Goal: Information Seeking & Learning: Check status

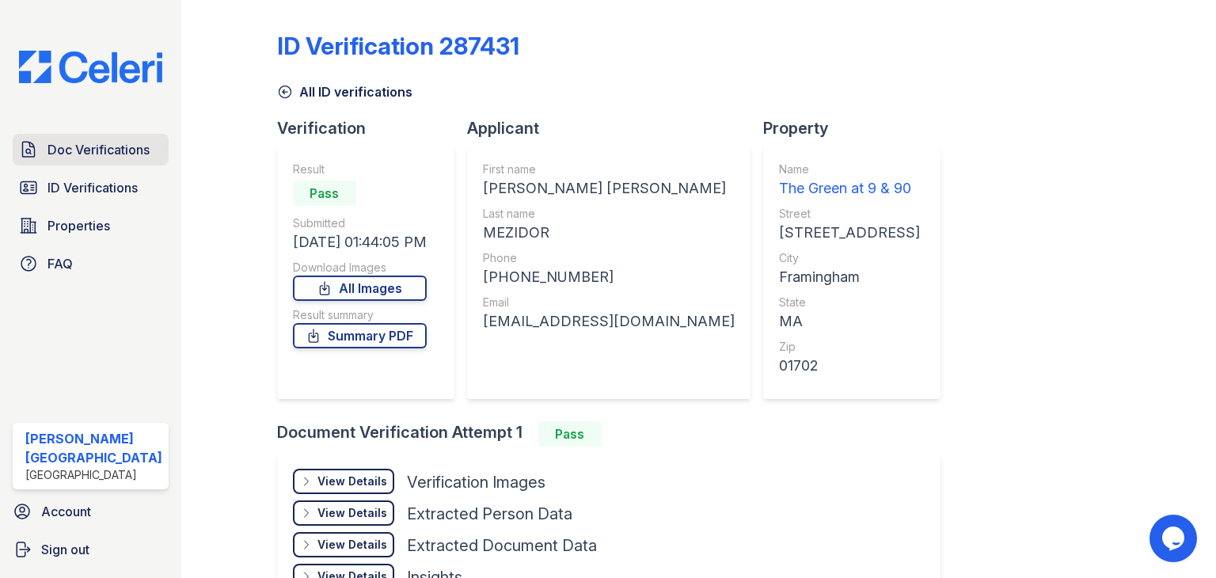
click at [74, 140] on span "Doc Verifications" at bounding box center [98, 149] width 102 height 19
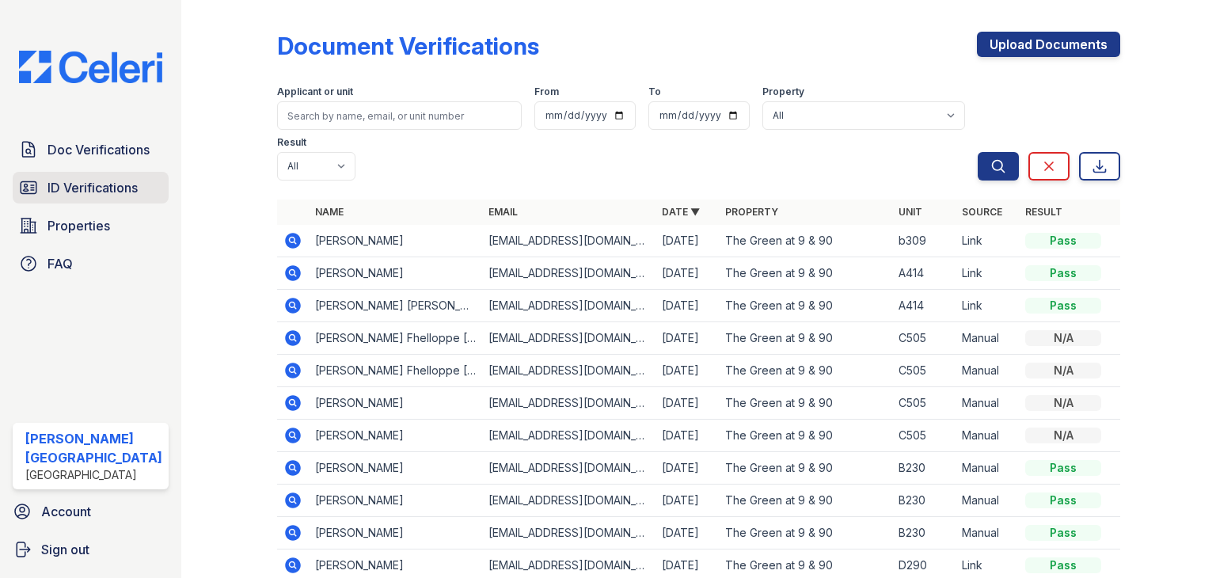
click at [86, 188] on span "ID Verifications" at bounding box center [92, 187] width 90 height 19
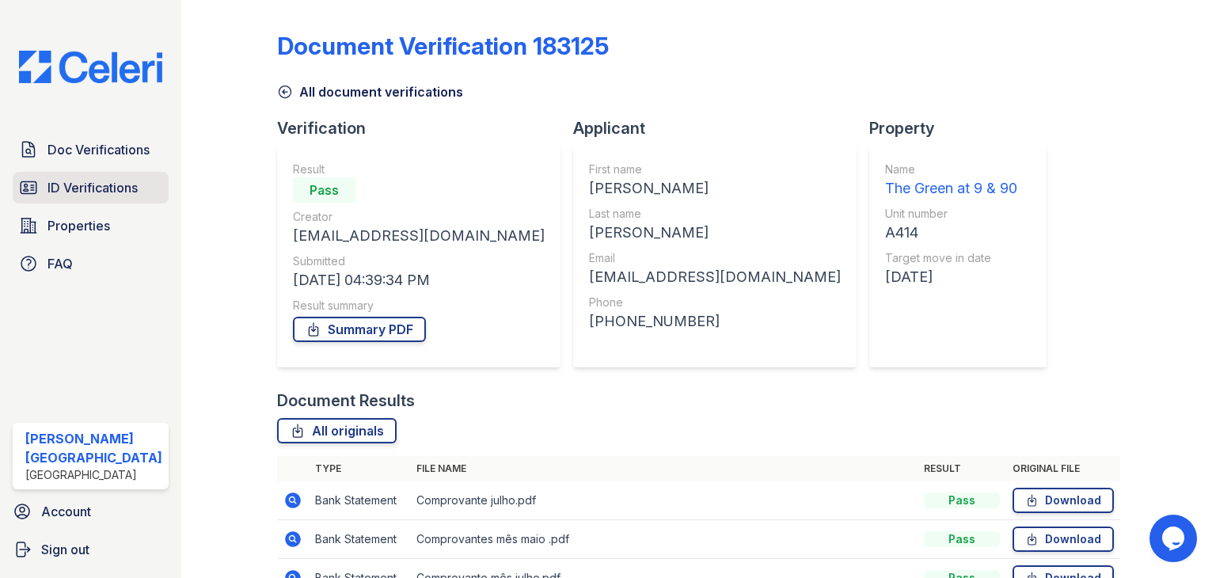
click at [67, 181] on span "ID Verifications" at bounding box center [92, 187] width 90 height 19
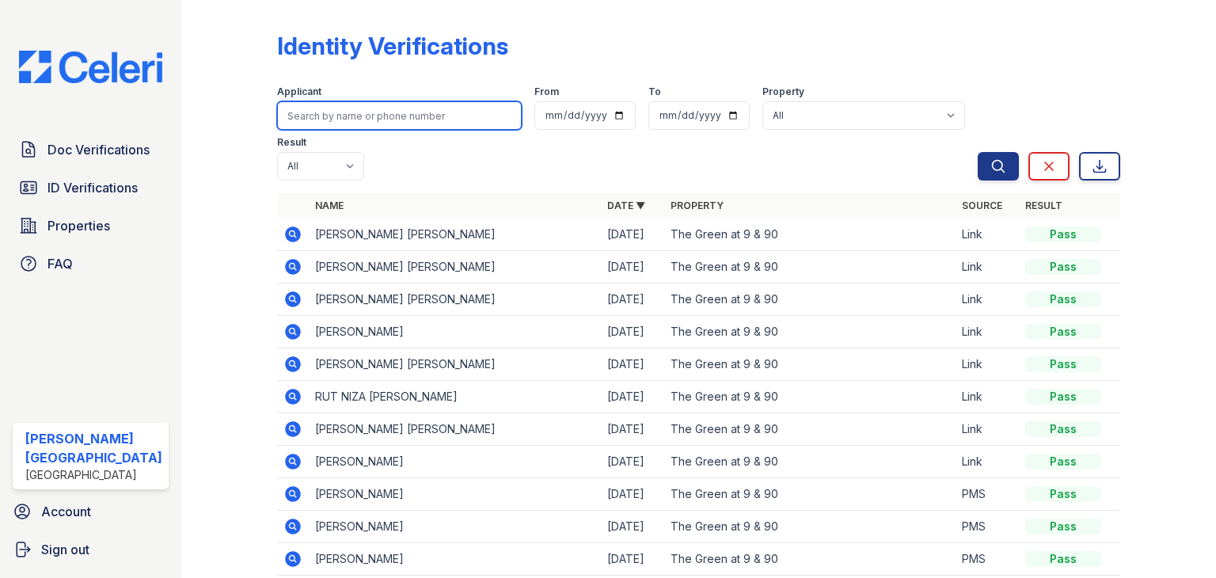
click at [367, 119] on input "search" at bounding box center [399, 115] width 245 height 28
paste input "Casselia"
type input "Casselia"
click at [978, 152] on button "Search" at bounding box center [998, 166] width 41 height 28
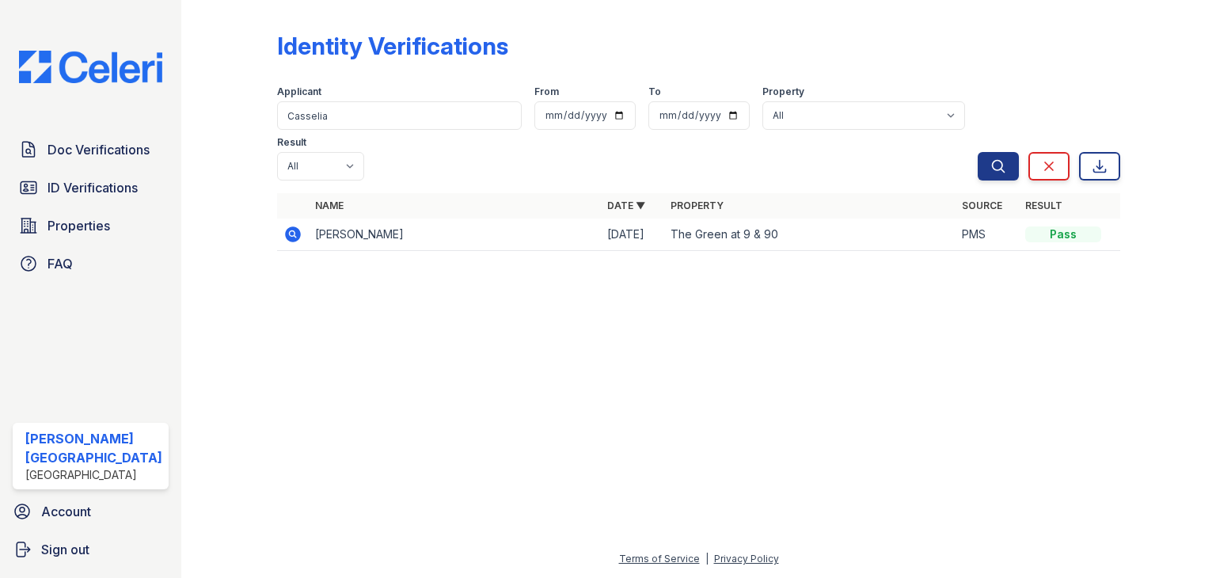
click at [288, 225] on icon at bounding box center [292, 234] width 19 height 19
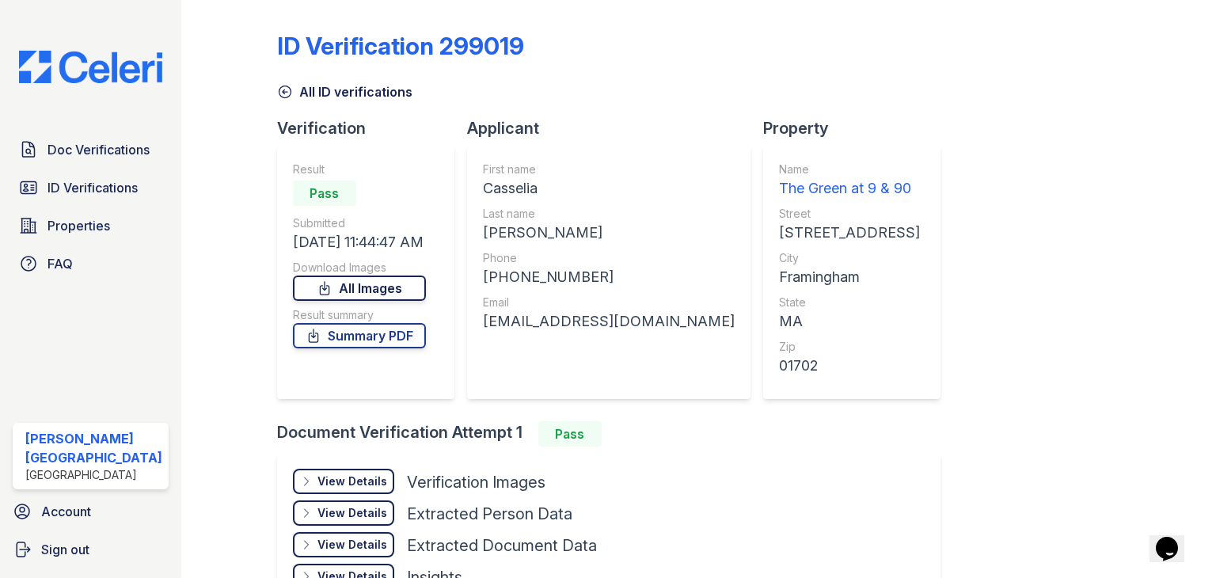
click at [389, 293] on link "All Images" at bounding box center [359, 287] width 133 height 25
click at [62, 180] on span "ID Verifications" at bounding box center [92, 187] width 90 height 19
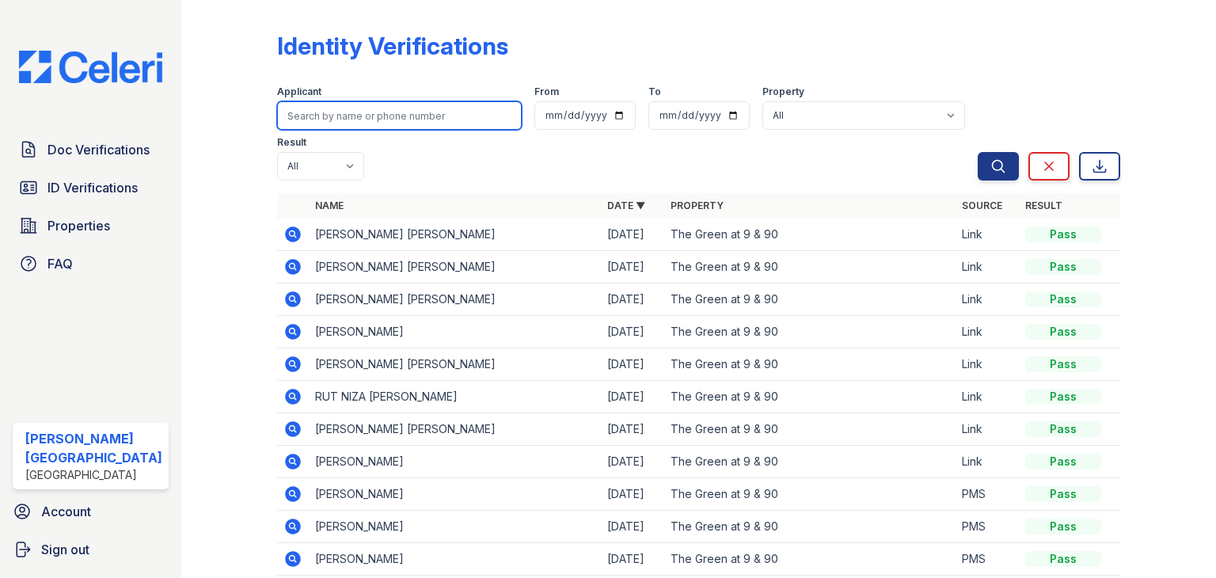
click at [325, 109] on input "search" at bounding box center [399, 115] width 245 height 28
type input "daniel"
click at [978, 152] on button "Search" at bounding box center [998, 166] width 41 height 28
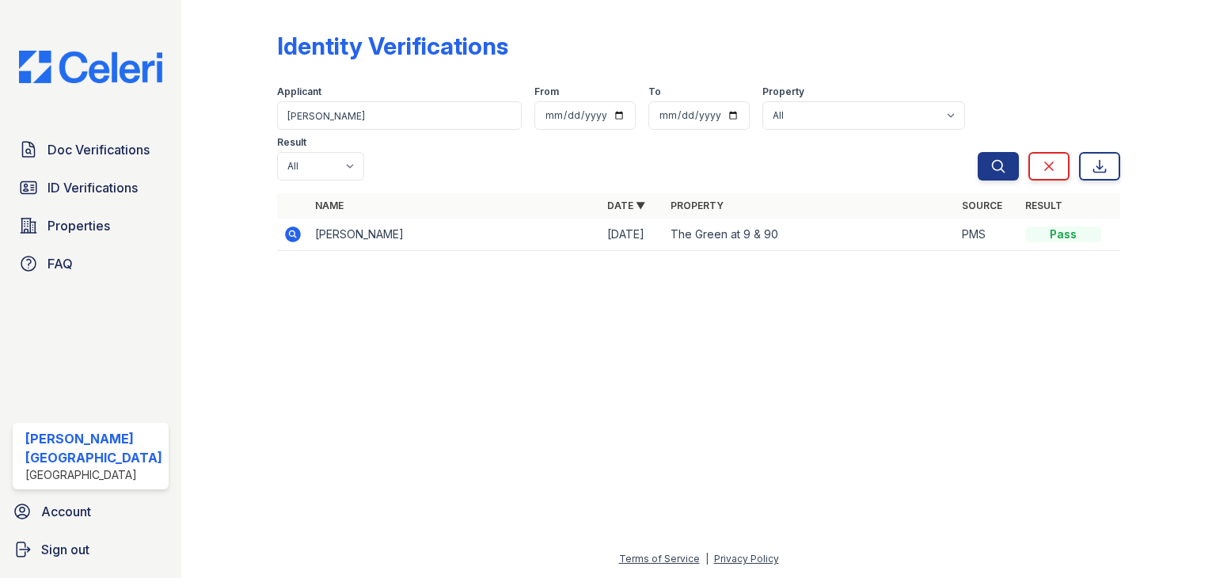
click at [285, 226] on icon at bounding box center [293, 234] width 16 height 16
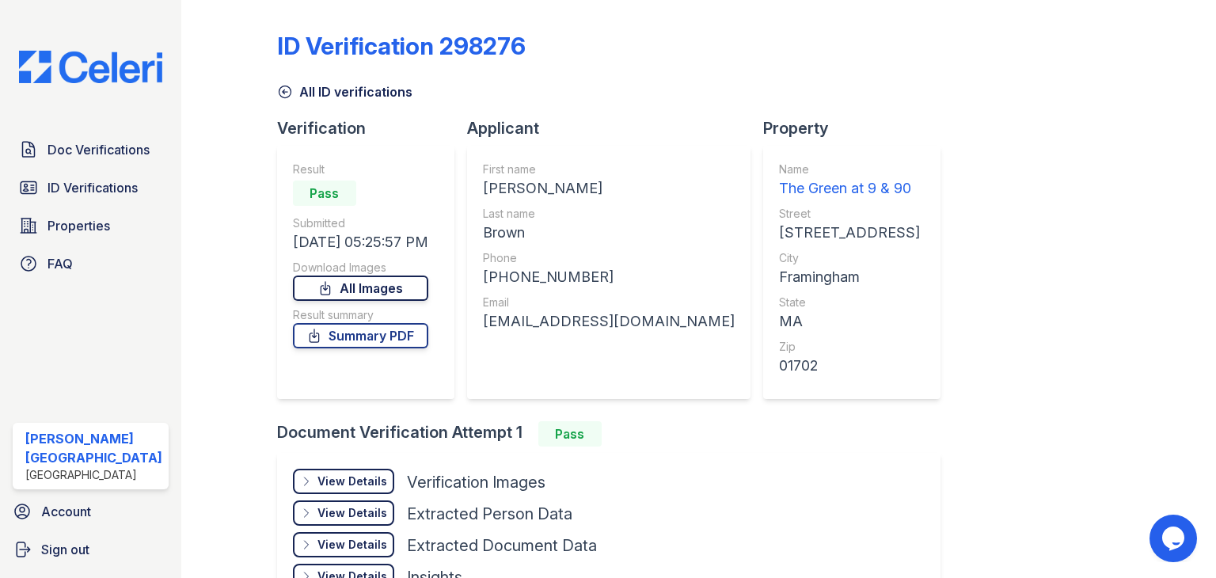
click at [401, 293] on link "All Images" at bounding box center [360, 287] width 135 height 25
click at [82, 192] on span "ID Verifications" at bounding box center [92, 187] width 90 height 19
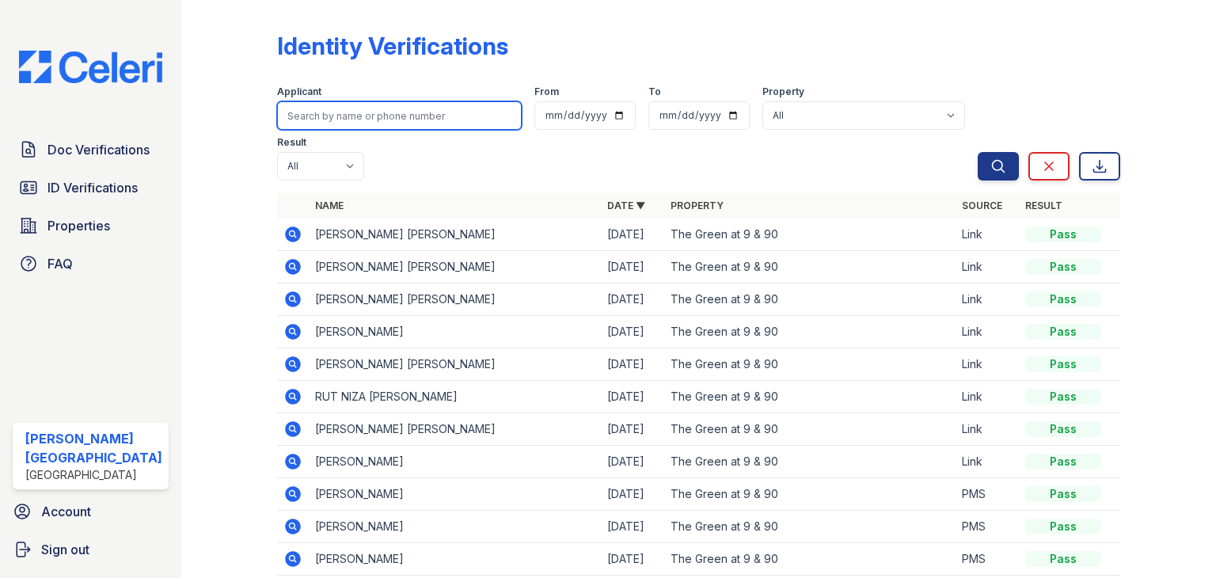
click at [370, 112] on input "search" at bounding box center [399, 115] width 245 height 28
type input "david"
click at [978, 152] on button "Search" at bounding box center [998, 166] width 41 height 28
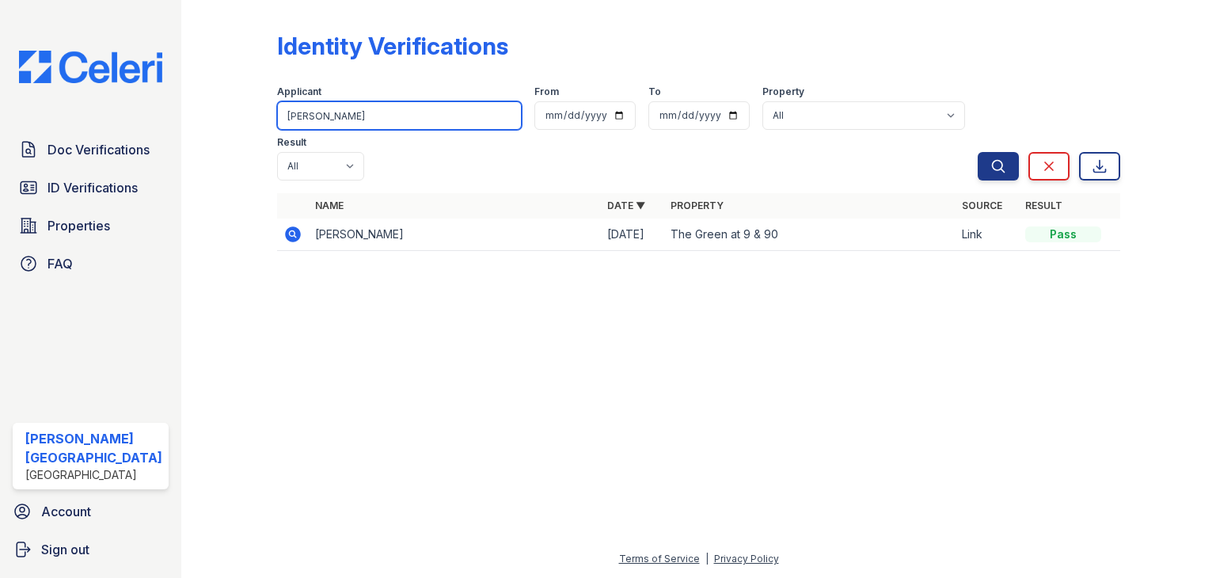
click at [214, 113] on div "Identity Verifications Filter Applicant david From To Property All The Green at…" at bounding box center [699, 146] width 984 height 292
paste input "Shantal"
type input "Shantal"
click at [978, 152] on button "Search" at bounding box center [998, 166] width 41 height 28
click at [286, 226] on icon at bounding box center [293, 234] width 16 height 16
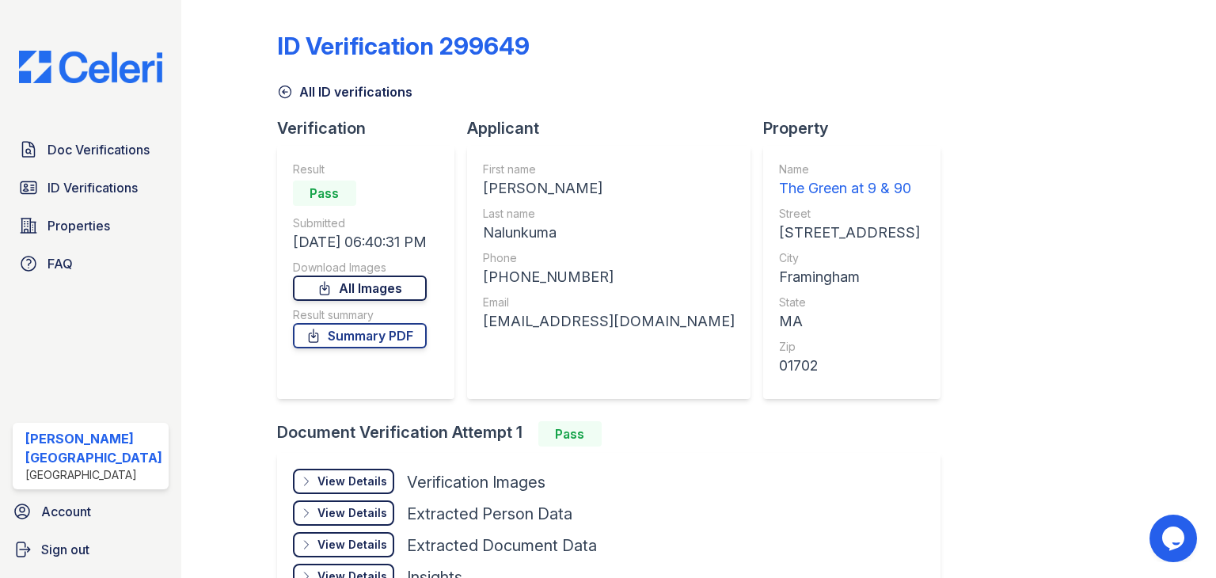
click at [379, 293] on link "All Images" at bounding box center [360, 287] width 134 height 25
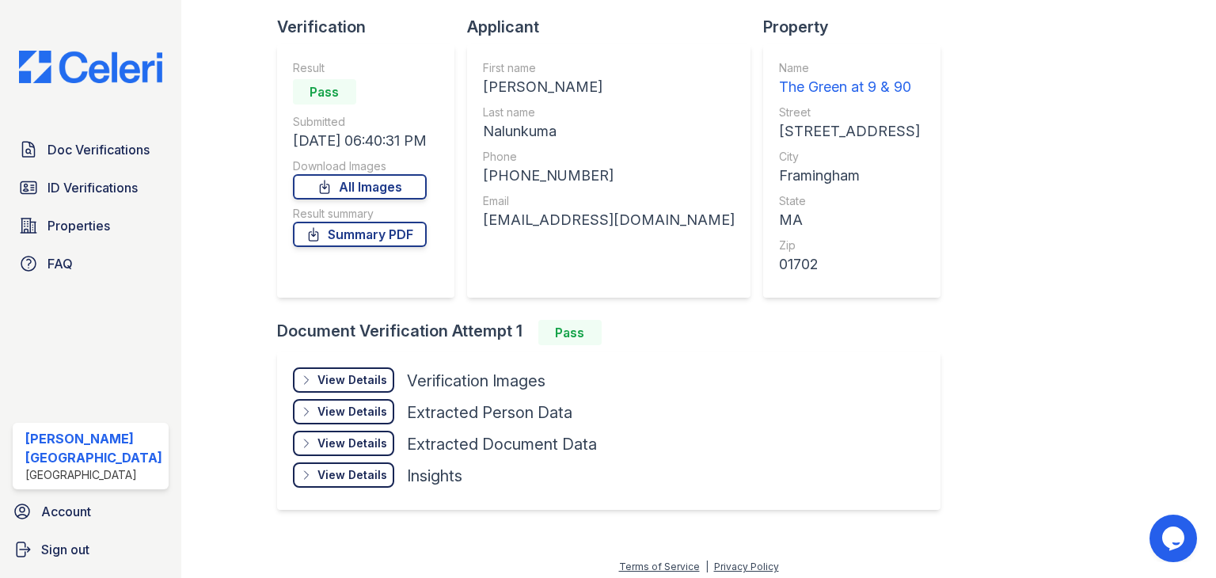
scroll to position [107, 0]
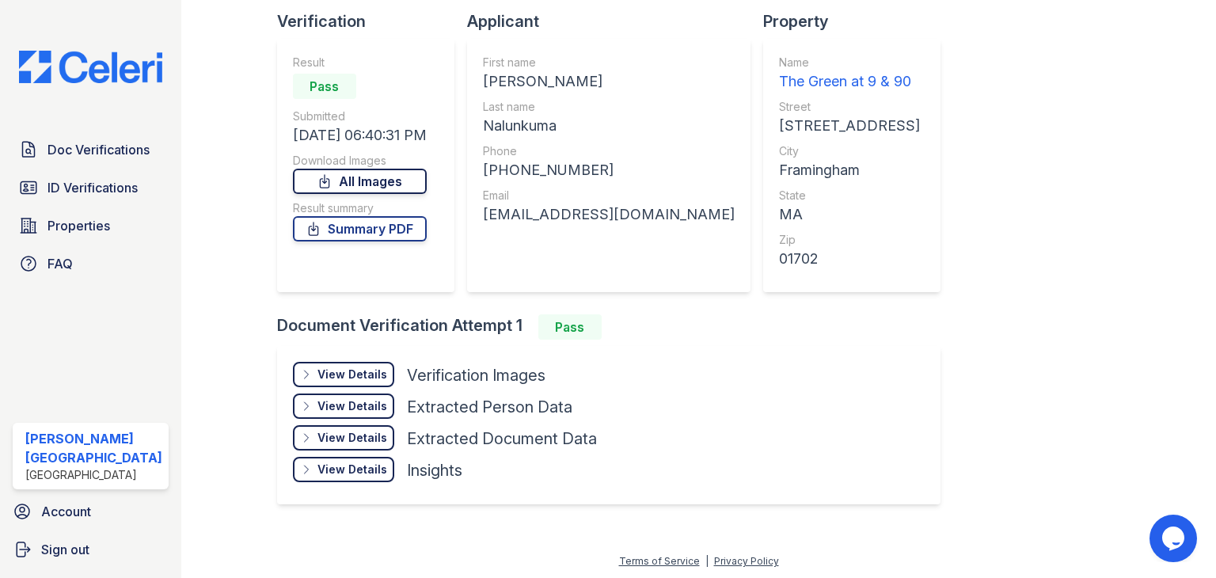
click at [387, 178] on link "All Images" at bounding box center [360, 181] width 134 height 25
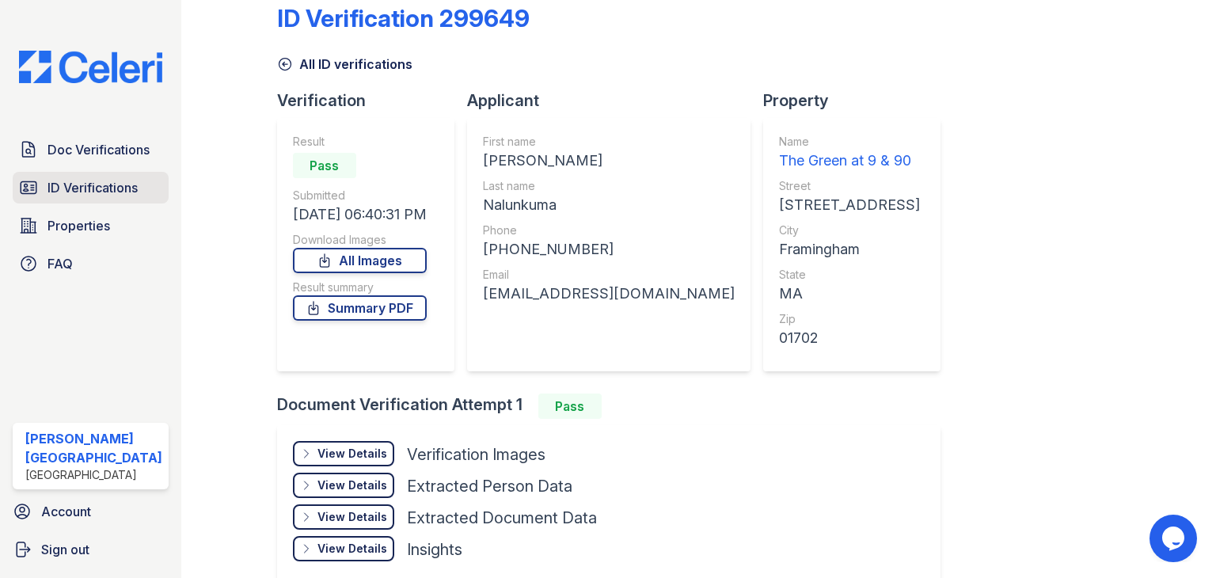
click at [63, 190] on span "ID Verifications" at bounding box center [92, 187] width 90 height 19
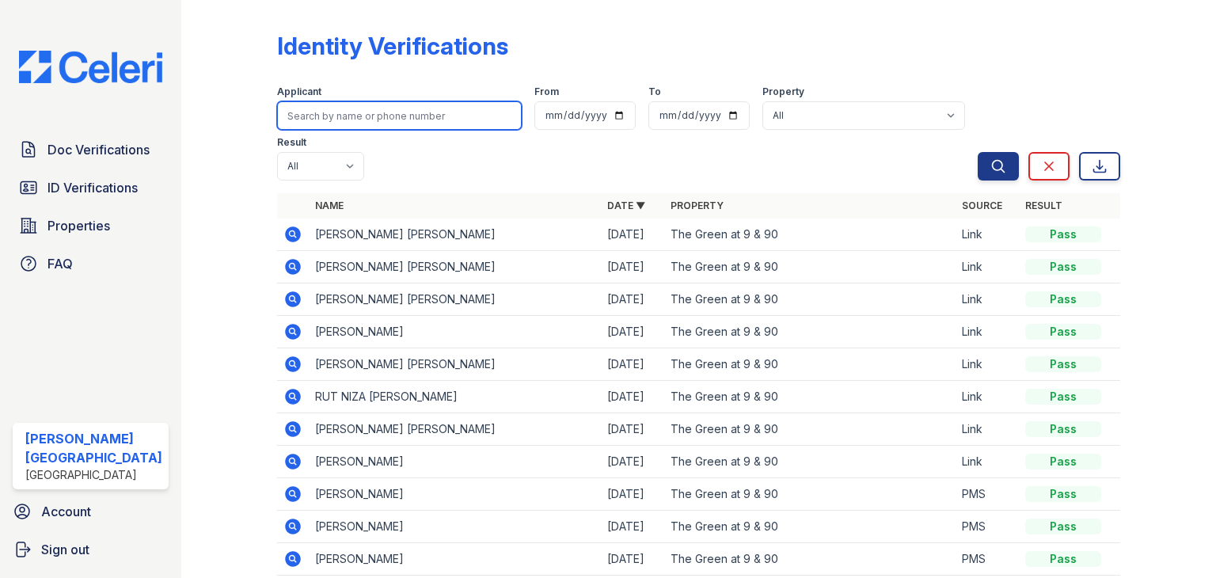
click at [393, 127] on input "search" at bounding box center [399, 115] width 245 height 28
click at [393, 116] on input "search" at bounding box center [399, 115] width 245 height 28
paste input "Norsigian"
type input "Norsigian"
click at [978, 152] on button "Search" at bounding box center [998, 166] width 41 height 28
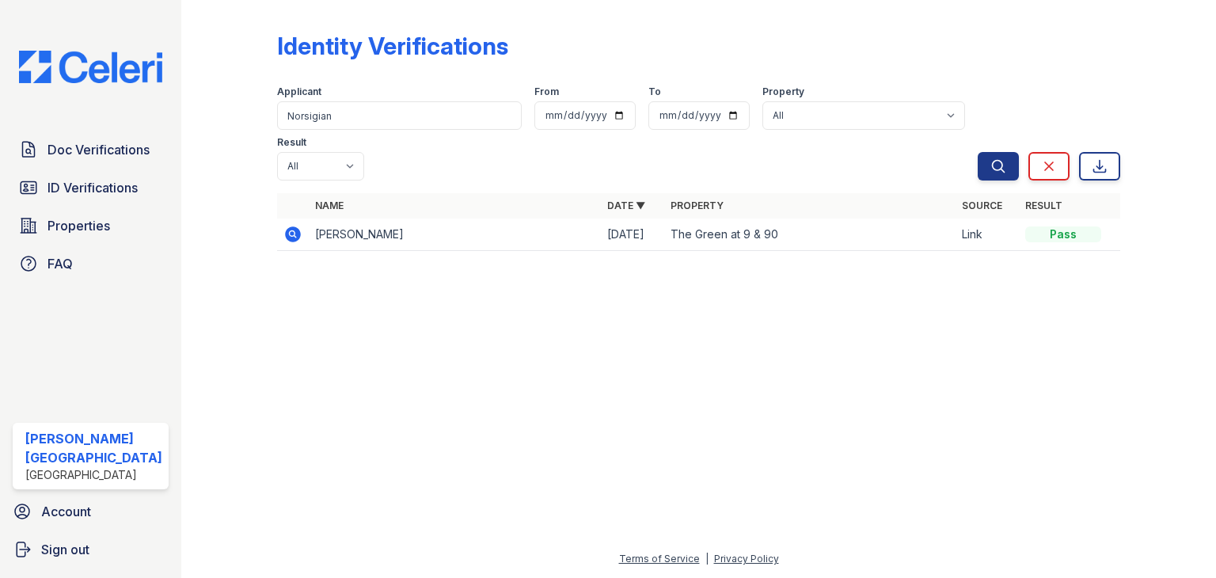
click at [291, 226] on icon at bounding box center [293, 234] width 16 height 16
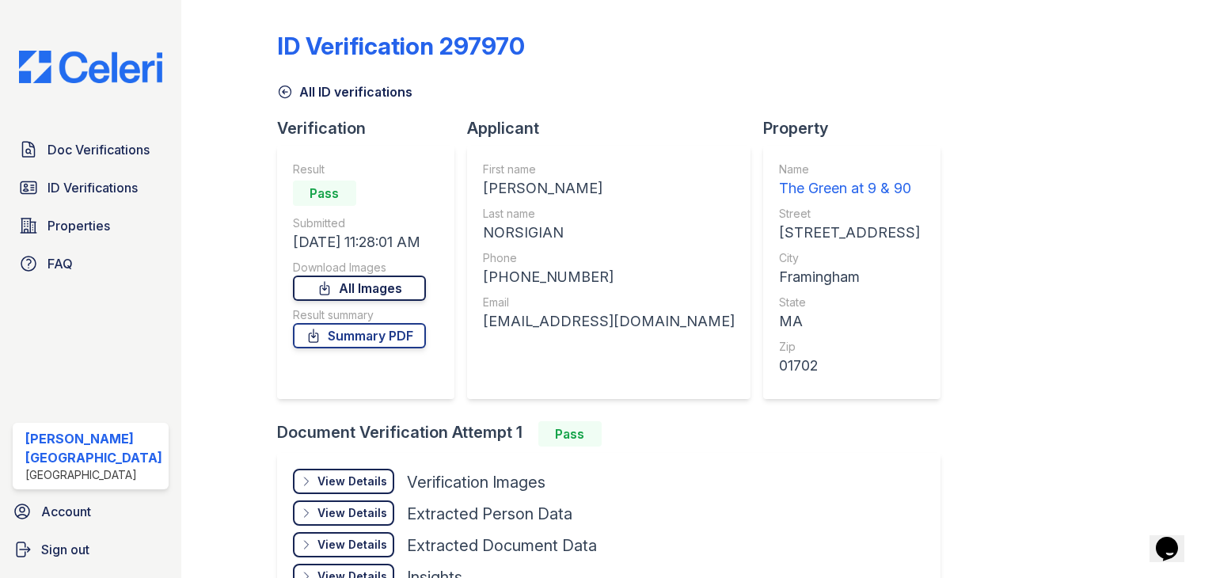
click at [395, 298] on link "All Images" at bounding box center [359, 287] width 133 height 25
click at [103, 156] on span "Doc Verifications" at bounding box center [98, 149] width 102 height 19
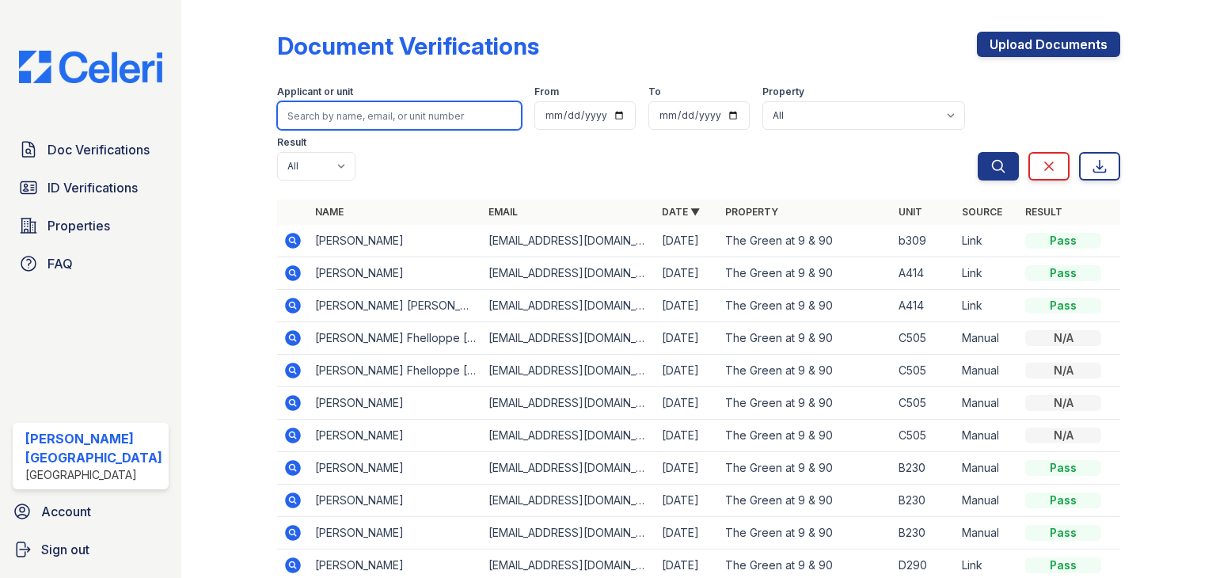
click at [380, 113] on input "search" at bounding box center [399, 115] width 245 height 28
paste input "Norsigian"
type input "Norsigian"
click at [978, 152] on button "Search" at bounding box center [998, 166] width 41 height 28
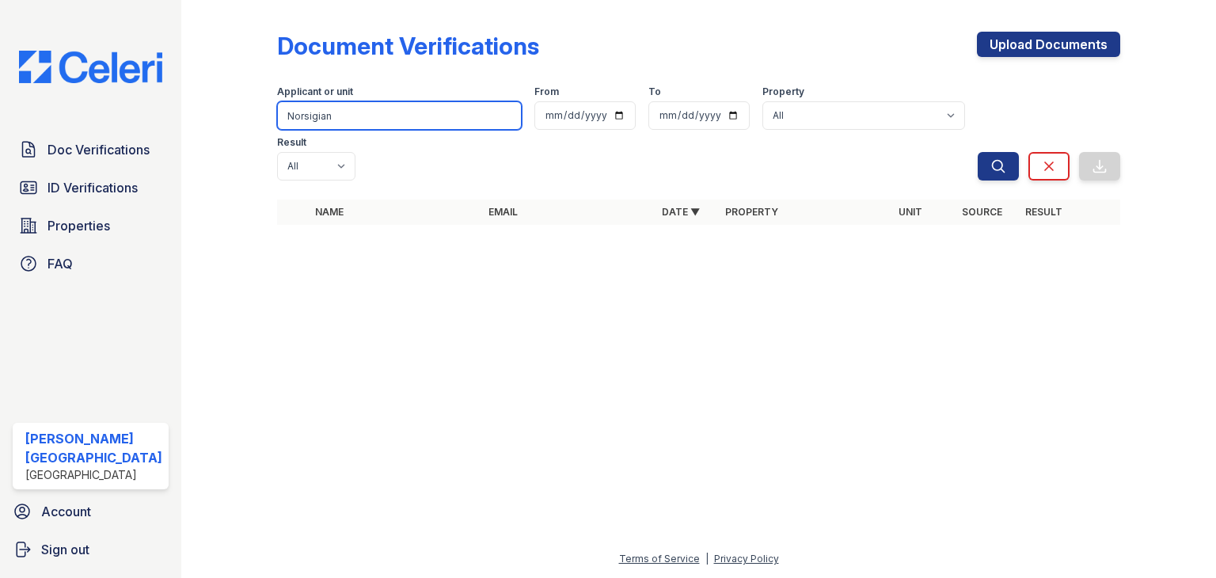
drag, startPoint x: 340, startPoint y: 121, endPoint x: 274, endPoint y: 118, distance: 66.6
click at [277, 118] on input "Norsigian" at bounding box center [399, 115] width 245 height 28
type input "shantal"
click at [978, 152] on button "Search" at bounding box center [998, 166] width 41 height 28
drag, startPoint x: 332, startPoint y: 116, endPoint x: 251, endPoint y: 111, distance: 81.7
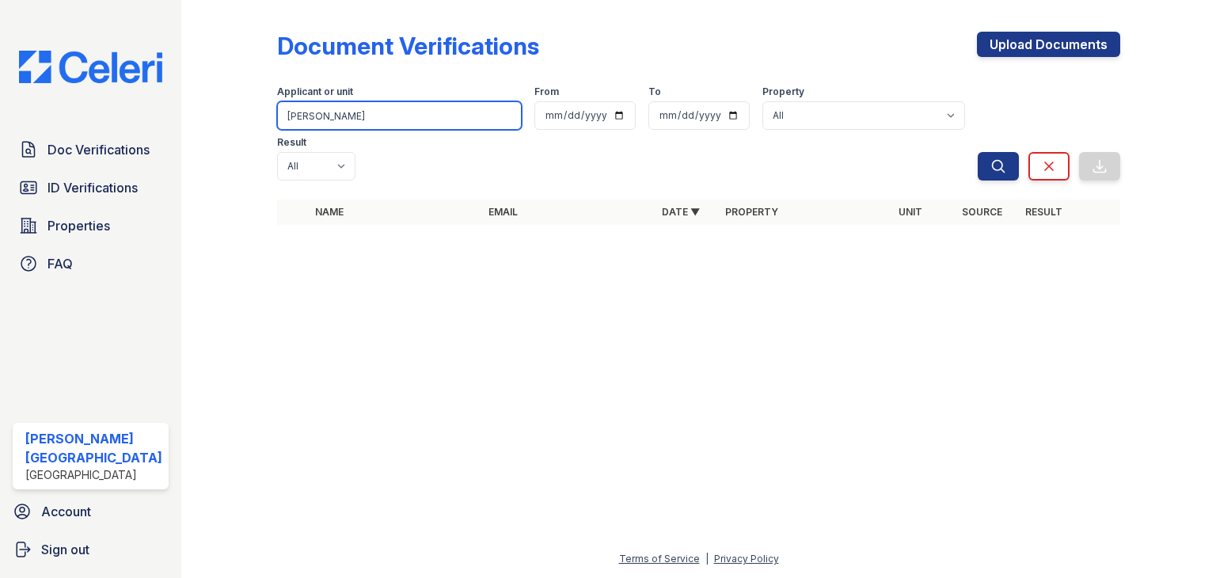
click at [251, 111] on div "Document Verifications Upload Documents Filter Applicant or unit shantal From T…" at bounding box center [699, 133] width 984 height 266
type input "brown"
click at [978, 152] on button "Search" at bounding box center [998, 166] width 41 height 28
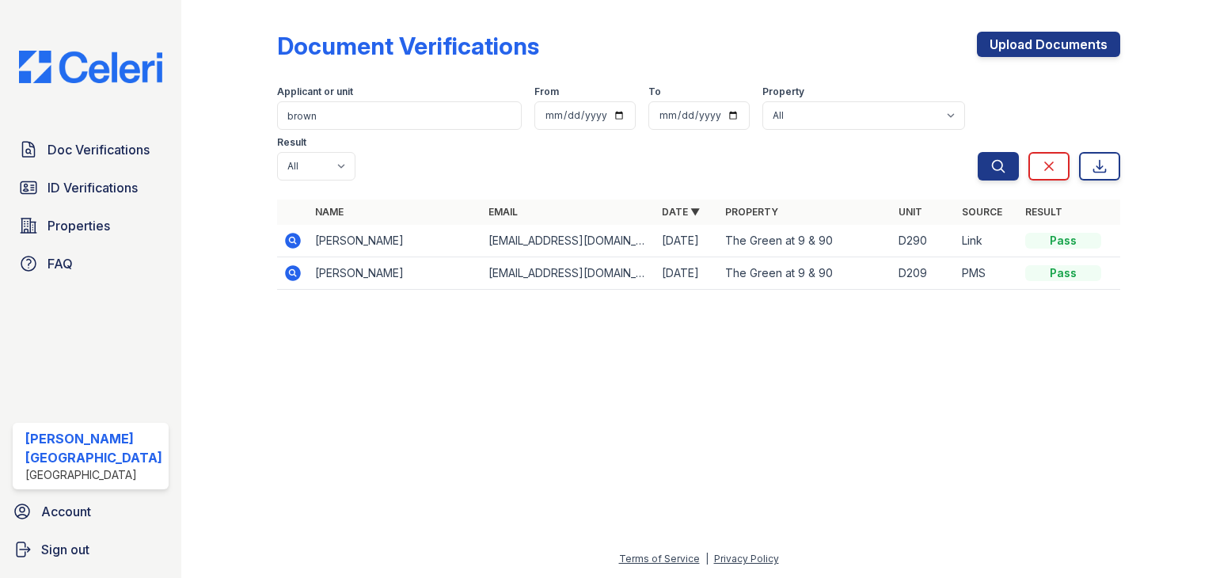
click at [290, 270] on icon at bounding box center [292, 272] width 4 height 4
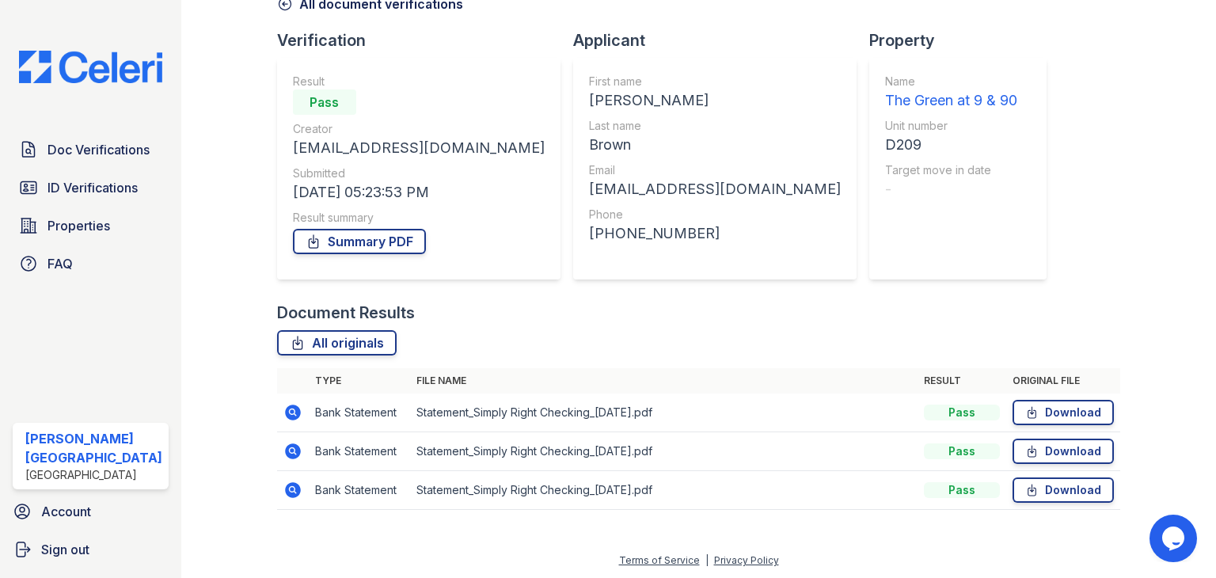
scroll to position [89, 0]
click at [1040, 415] on link "Download" at bounding box center [1063, 411] width 101 height 25
click at [97, 144] on span "Doc Verifications" at bounding box center [98, 149] width 102 height 19
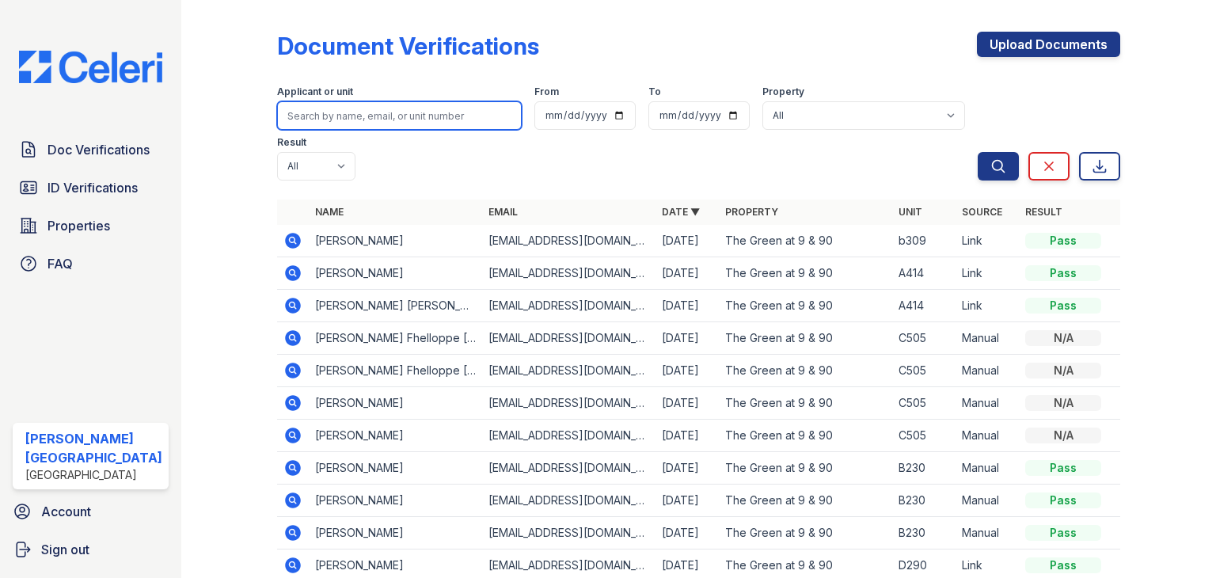
click at [323, 112] on input "search" at bounding box center [399, 115] width 245 height 28
type input "casselia"
click at [978, 152] on button "Search" at bounding box center [998, 166] width 41 height 28
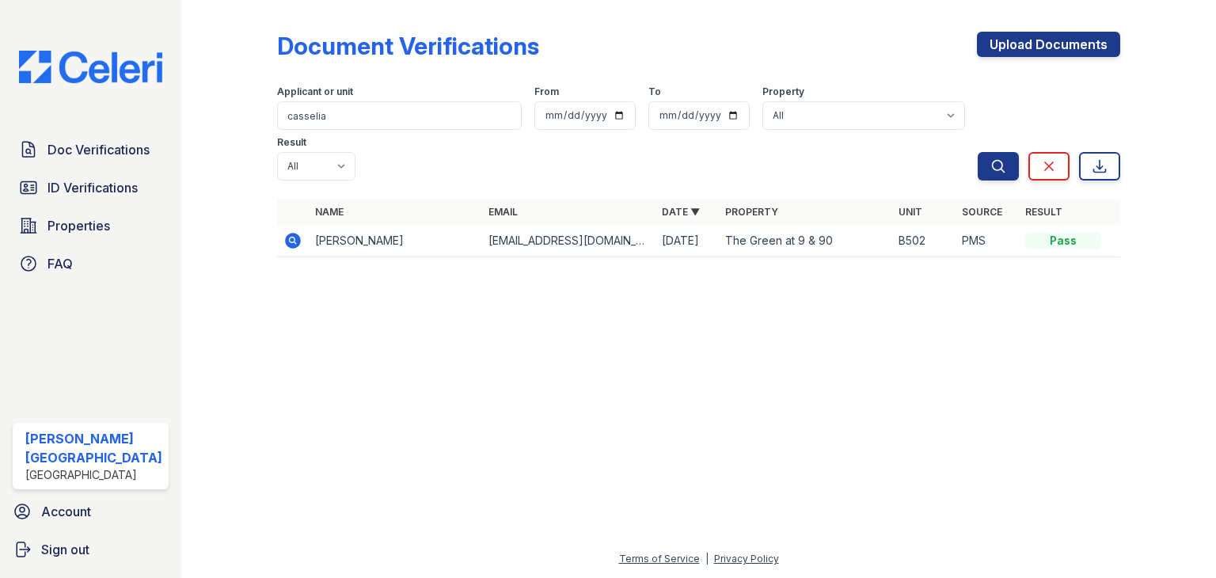
click at [339, 225] on td "Casselia Dossantos" at bounding box center [395, 241] width 173 height 32
click at [288, 233] on icon at bounding box center [293, 241] width 16 height 16
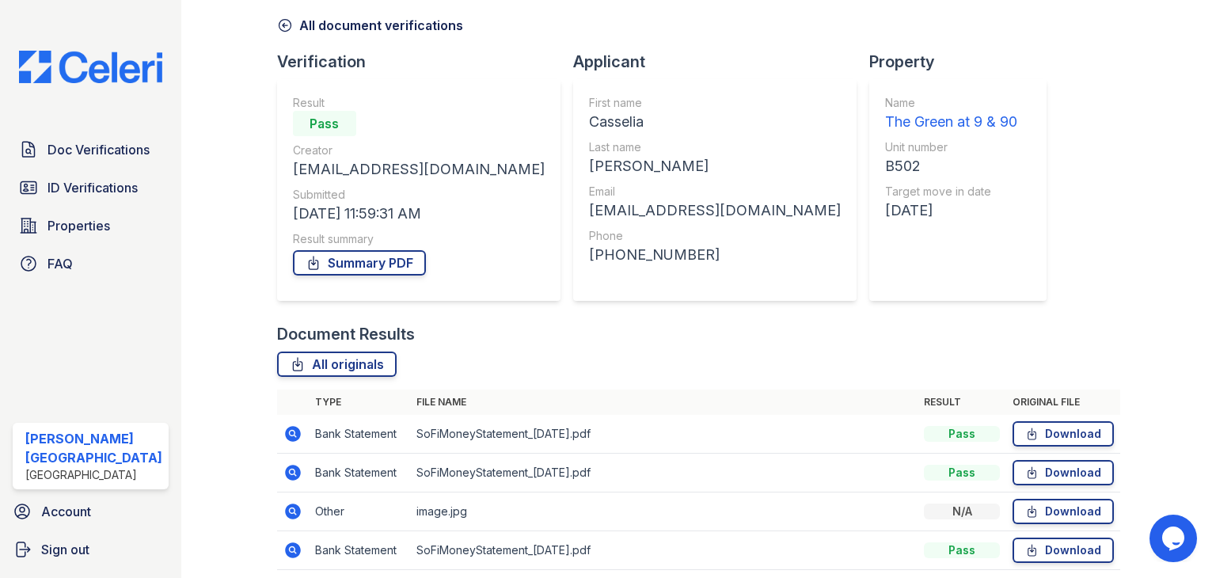
scroll to position [127, 0]
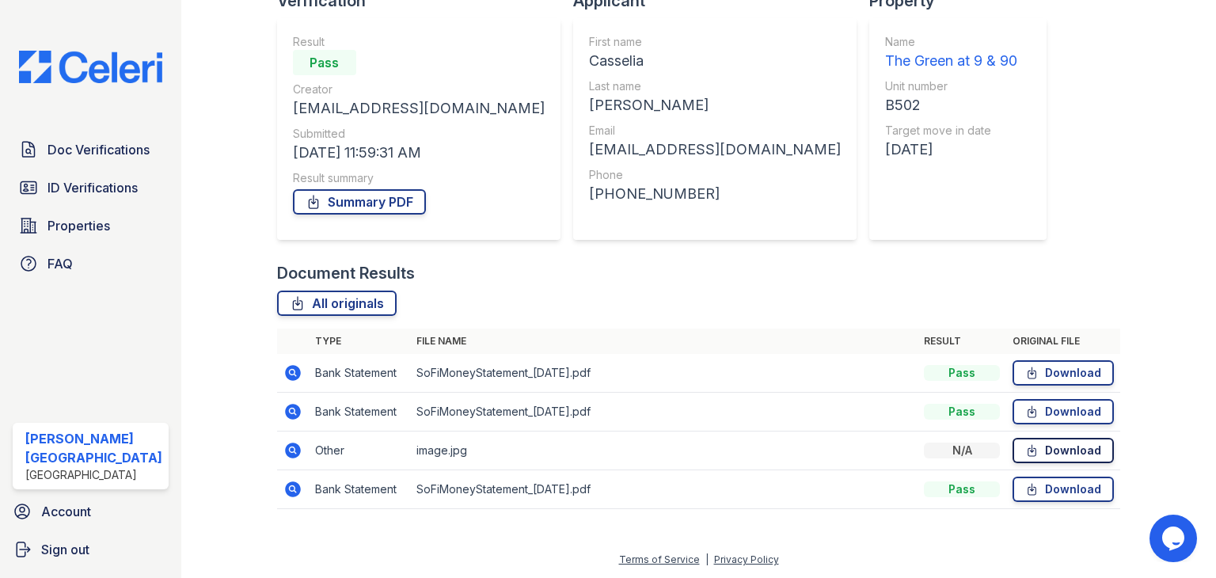
click at [1065, 455] on link "Download" at bounding box center [1063, 450] width 101 height 25
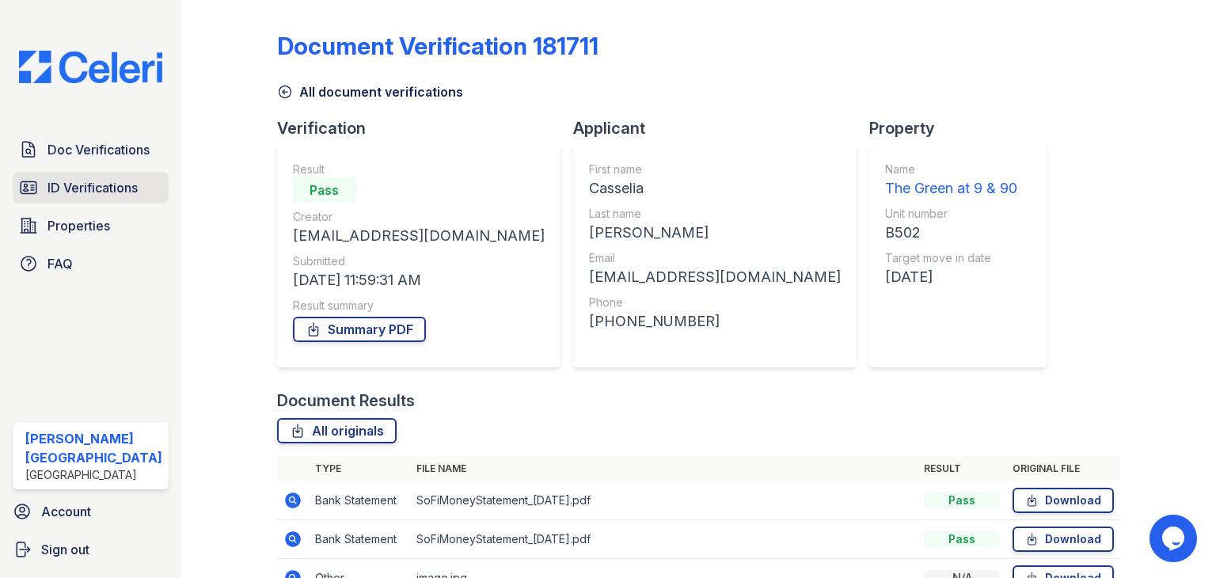
click at [87, 180] on span "ID Verifications" at bounding box center [92, 187] width 90 height 19
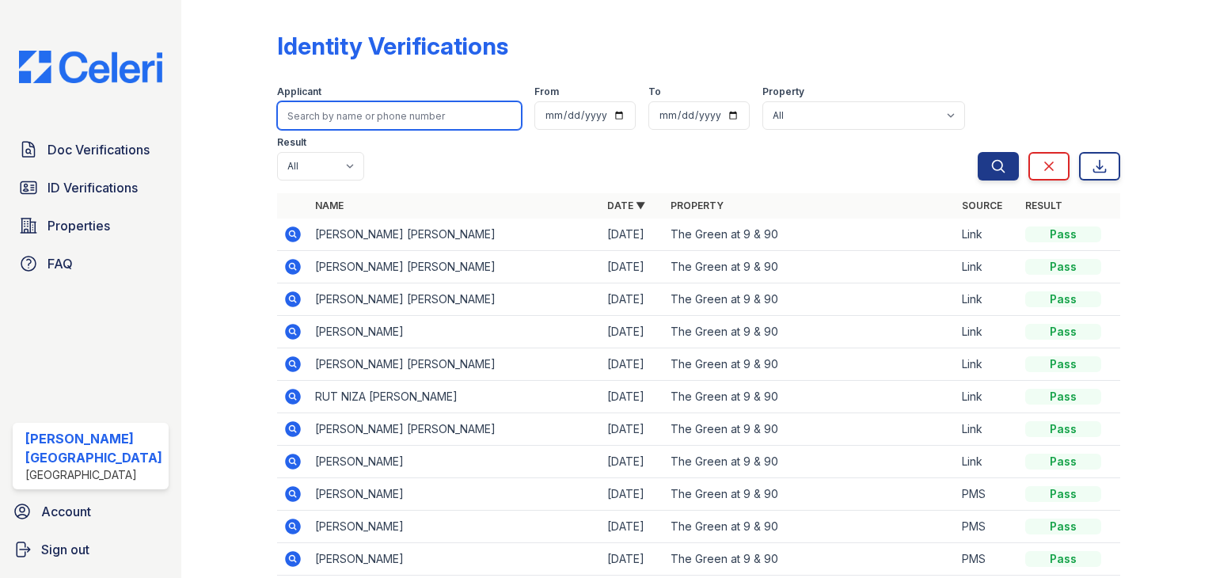
click at [346, 115] on input "search" at bounding box center [399, 115] width 245 height 28
type input "kristina"
click at [978, 152] on button "Search" at bounding box center [998, 166] width 41 height 28
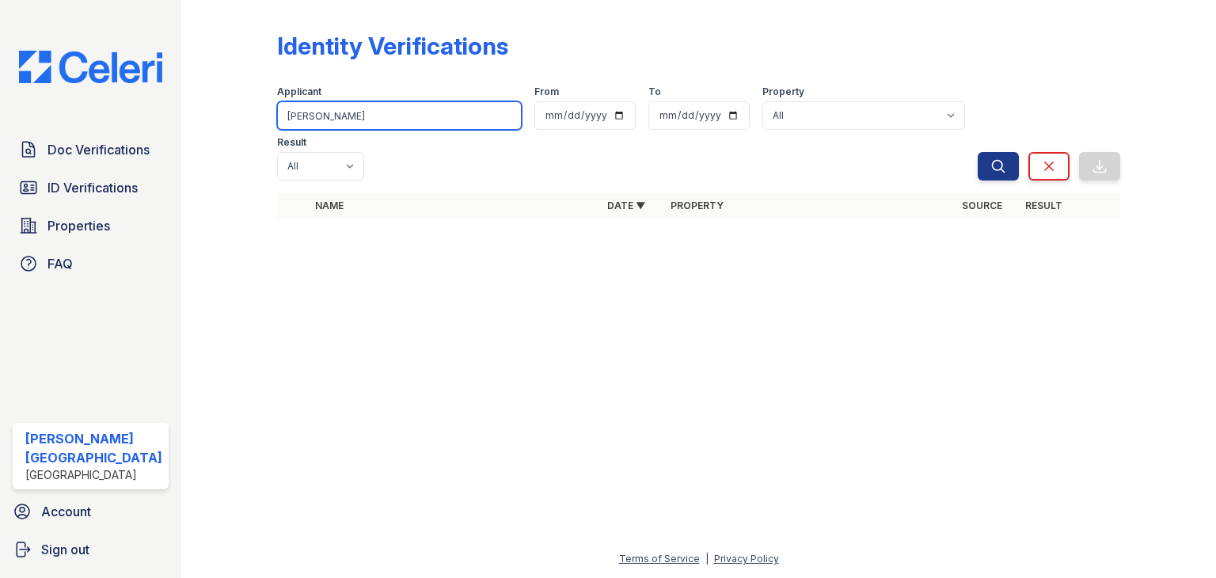
drag, startPoint x: 336, startPoint y: 112, endPoint x: 276, endPoint y: 118, distance: 59.7
click at [277, 118] on input "kristina" at bounding box center [399, 115] width 245 height 28
click at [412, 116] on input "kristina" at bounding box center [399, 115] width 245 height 28
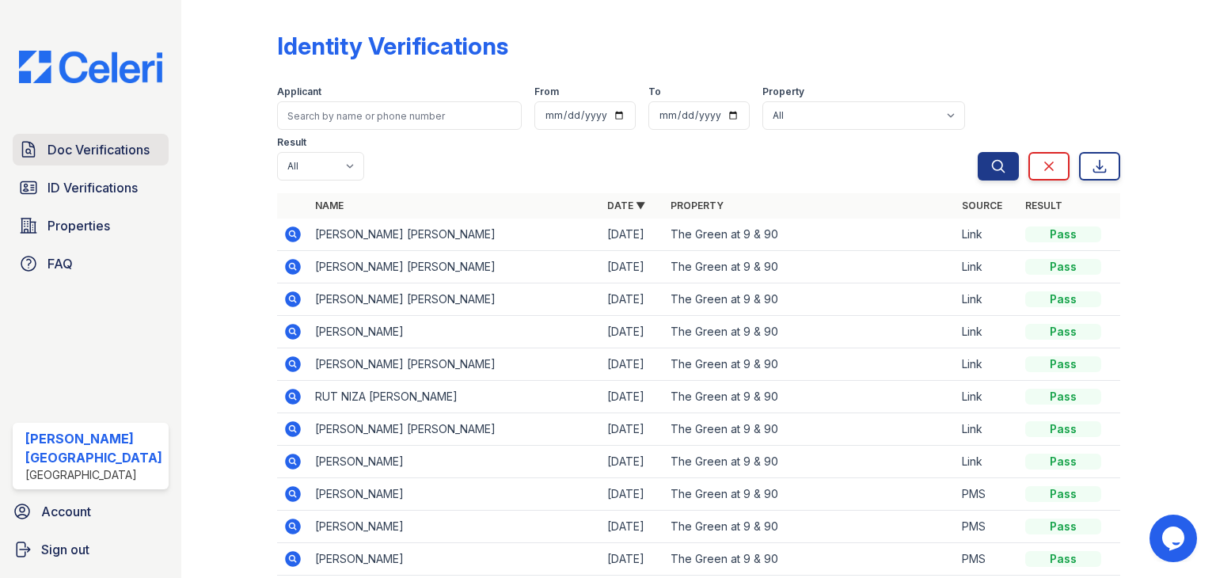
click at [106, 148] on span "Doc Verifications" at bounding box center [98, 149] width 102 height 19
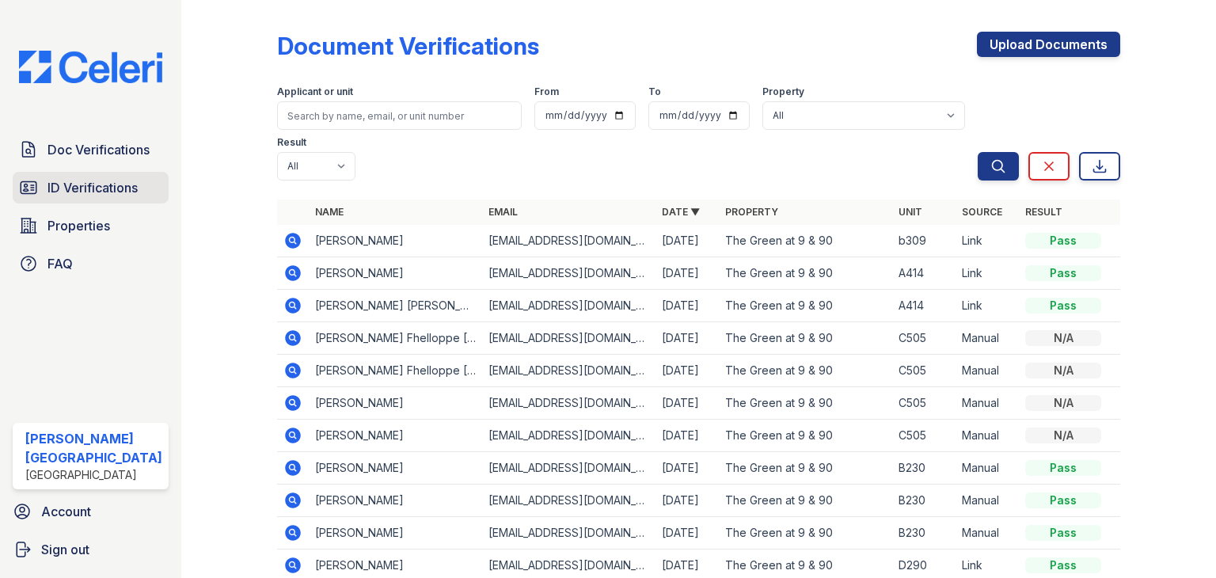
click at [98, 183] on span "ID Verifications" at bounding box center [92, 187] width 90 height 19
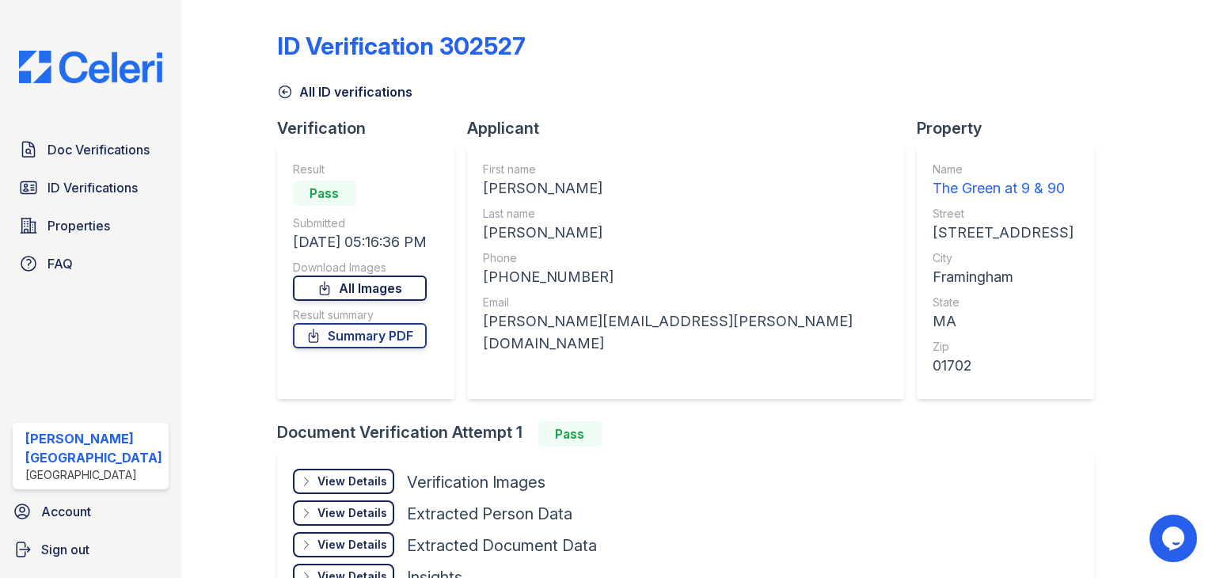
click at [366, 283] on link "All Images" at bounding box center [360, 287] width 134 height 25
click at [109, 144] on span "Doc Verifications" at bounding box center [98, 149] width 102 height 19
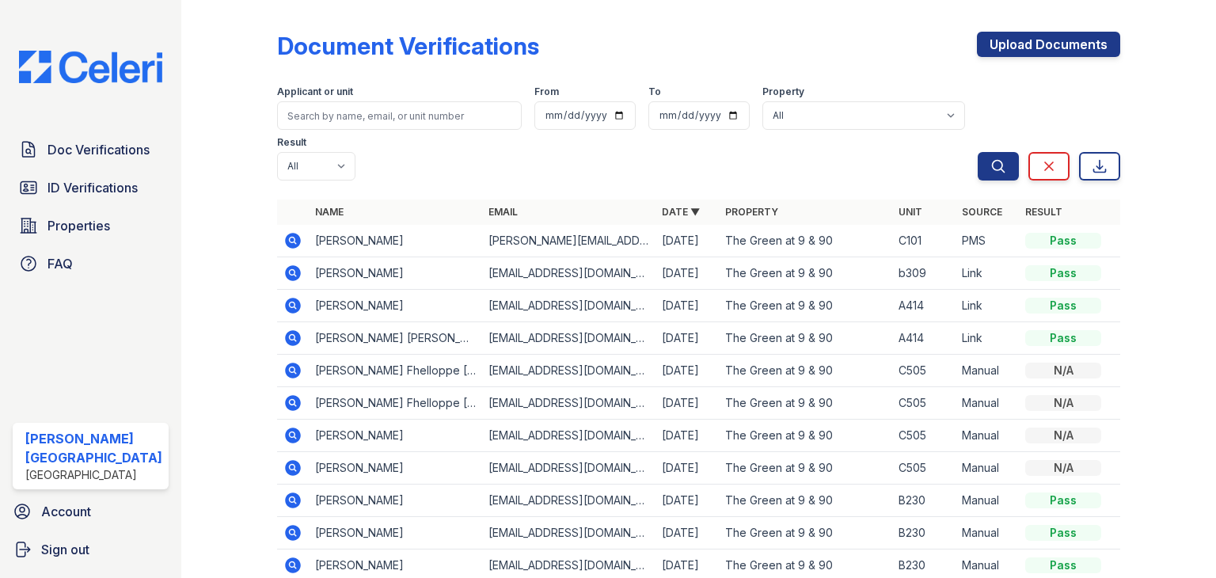
click at [109, 144] on span "Doc Verifications" at bounding box center [98, 149] width 102 height 19
click at [285, 243] on icon at bounding box center [293, 241] width 16 height 16
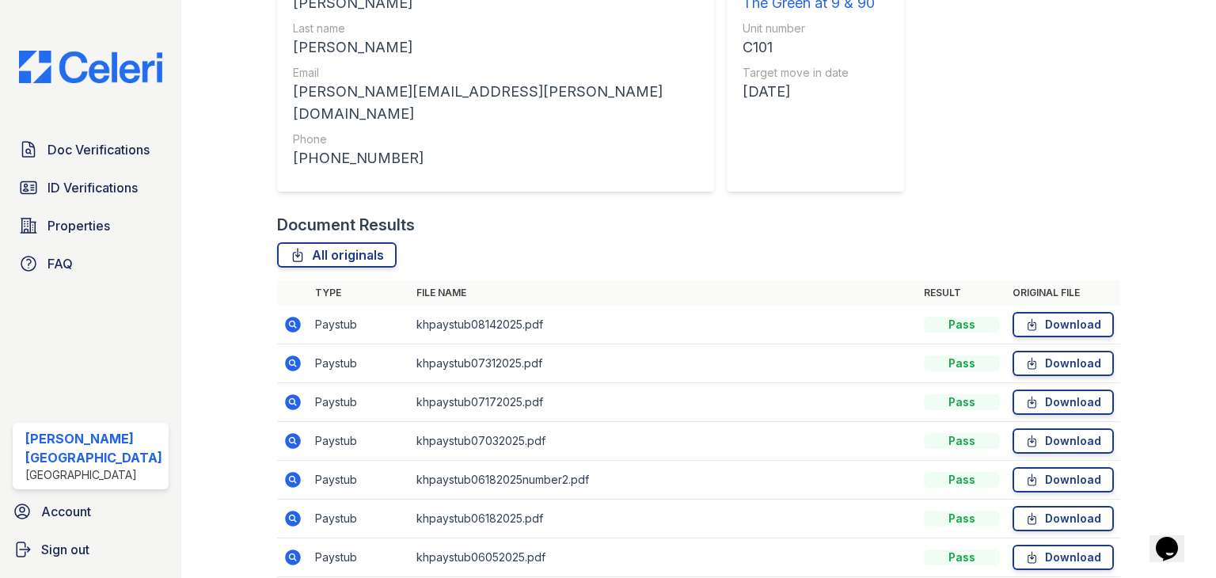
scroll to position [481, 0]
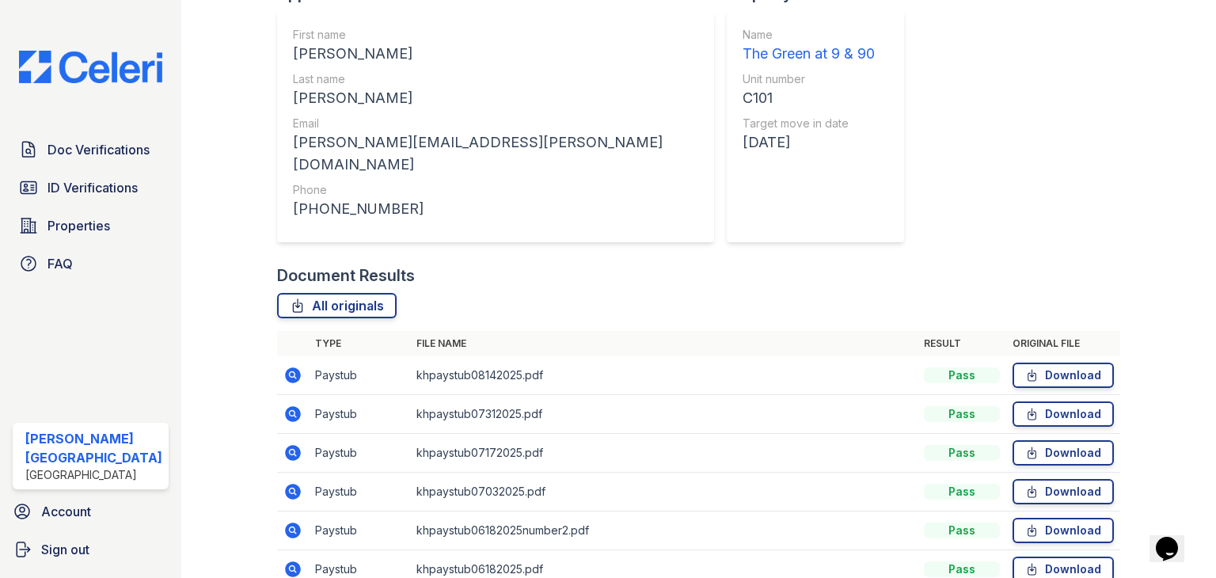
scroll to position [402, 0]
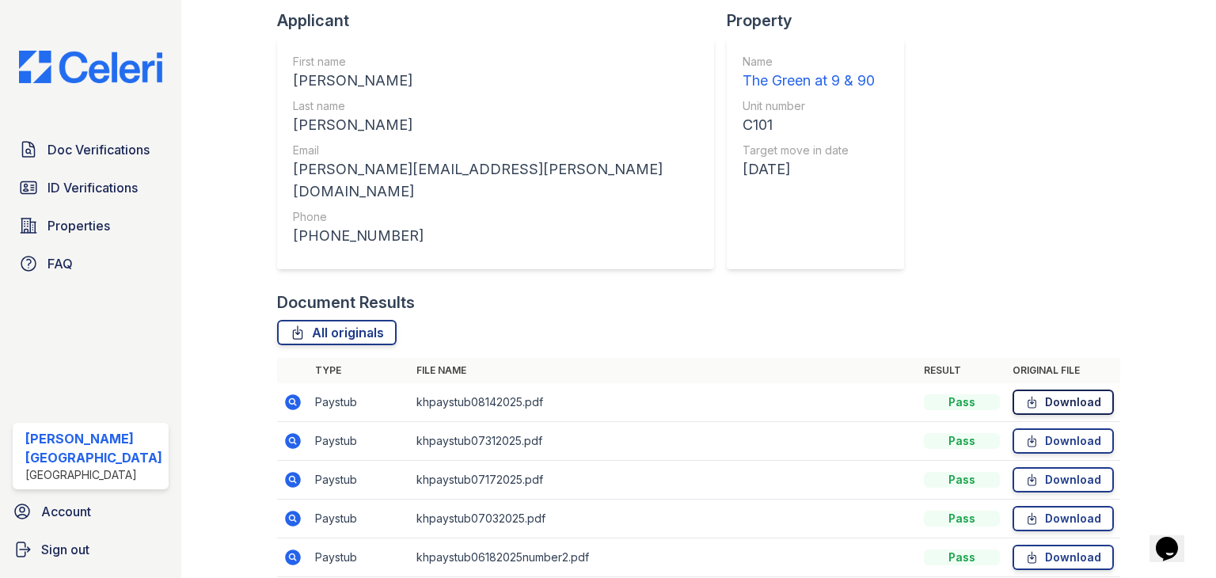
click at [1063, 389] on link "Download" at bounding box center [1063, 401] width 101 height 25
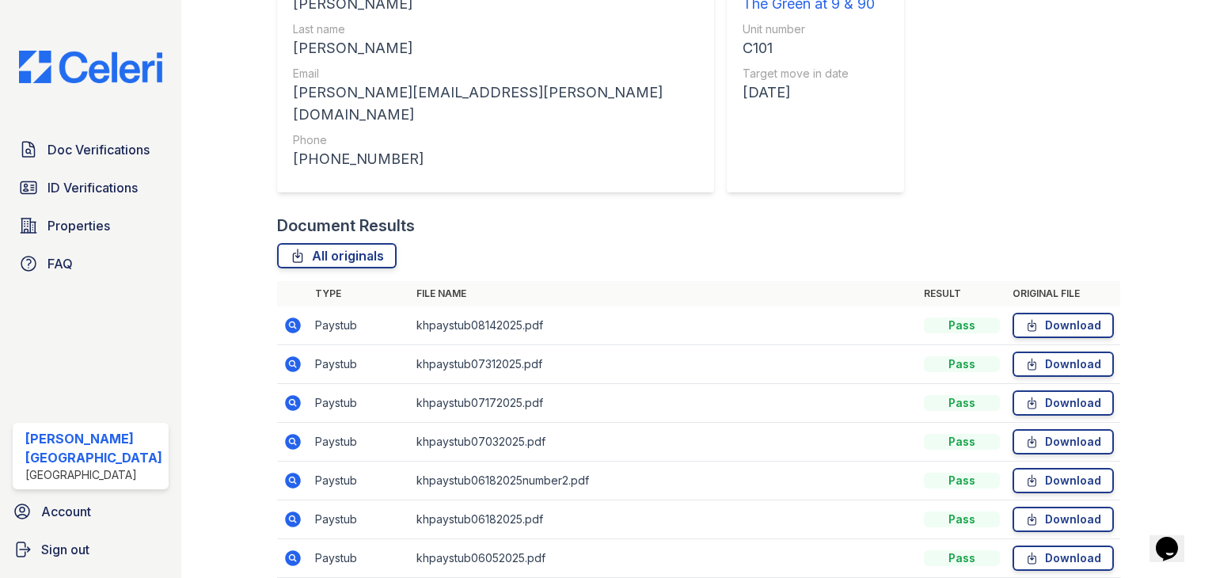
scroll to position [481, 0]
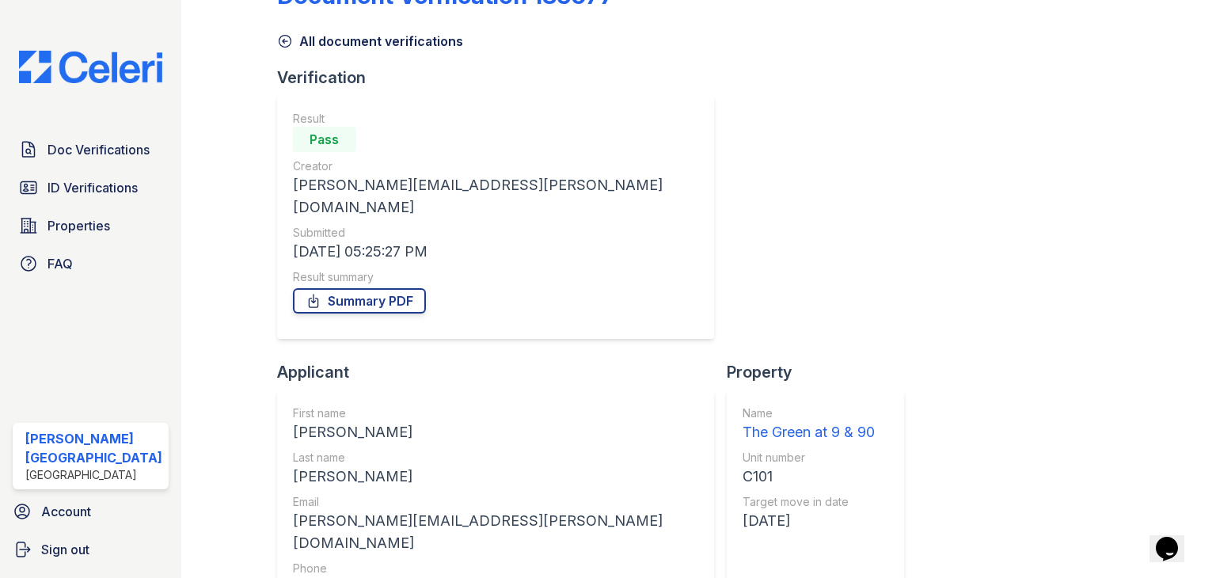
scroll to position [0, 0]
